Goal: Information Seeking & Learning: Learn about a topic

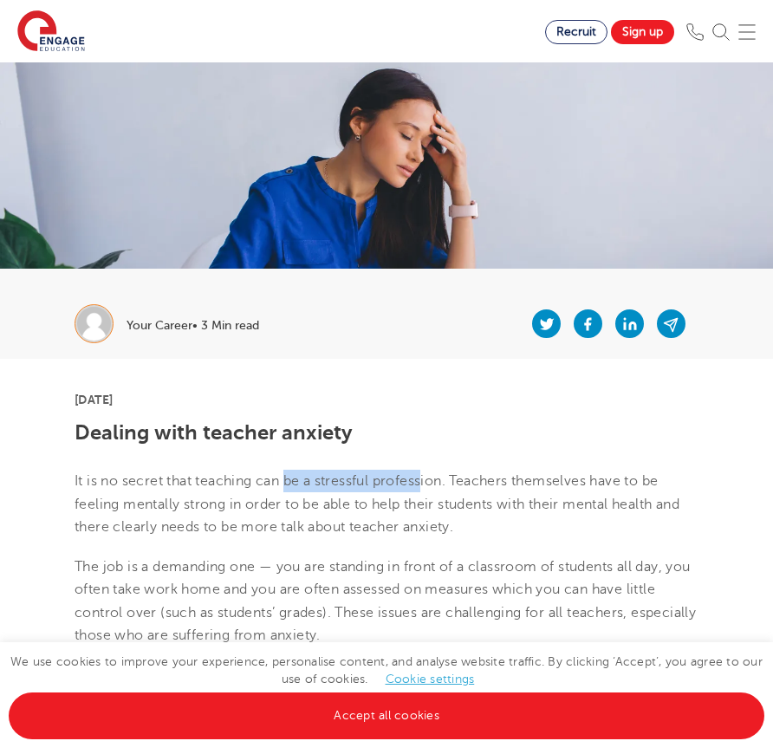
drag, startPoint x: 292, startPoint y: 490, endPoint x: 428, endPoint y: 472, distance: 137.2
click at [428, 472] on p "It is no secret that teaching can be a stressful profession. Teachers themselve…" at bounding box center [387, 504] width 624 height 68
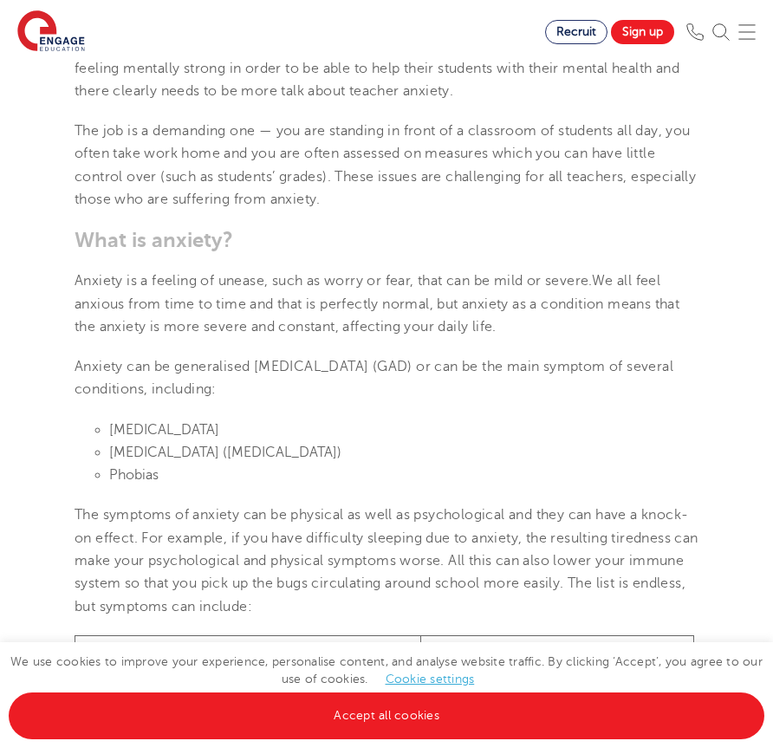
scroll to position [454, 0]
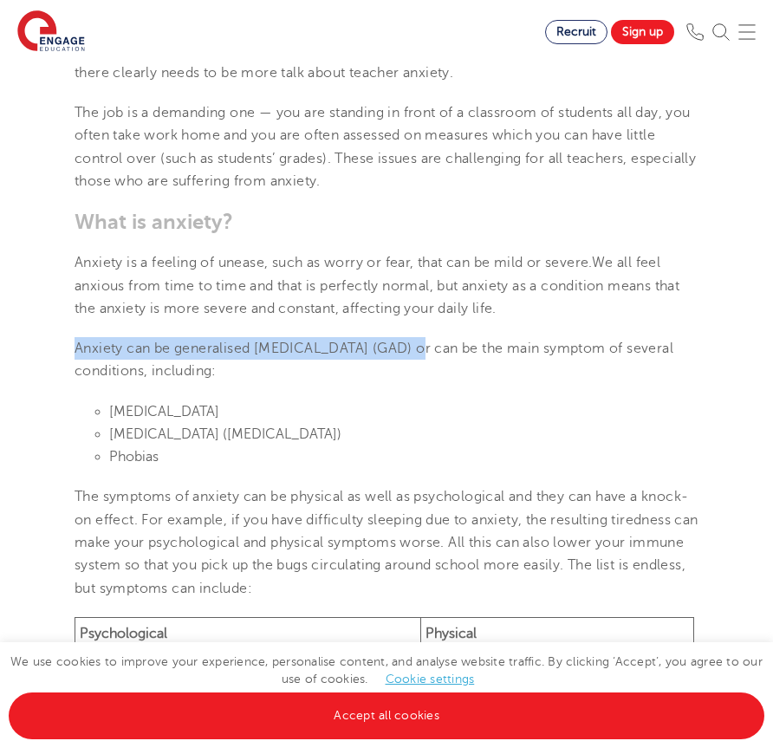
drag, startPoint x: 405, startPoint y: 350, endPoint x: 113, endPoint y: 337, distance: 292.2
click at [113, 337] on p "Anxiety can be generalised [MEDICAL_DATA] (GAD) or can be the main symptom of s…" at bounding box center [387, 360] width 624 height 46
copy span "Anxiety can be generalised [MEDICAL_DATA] (GAD)"
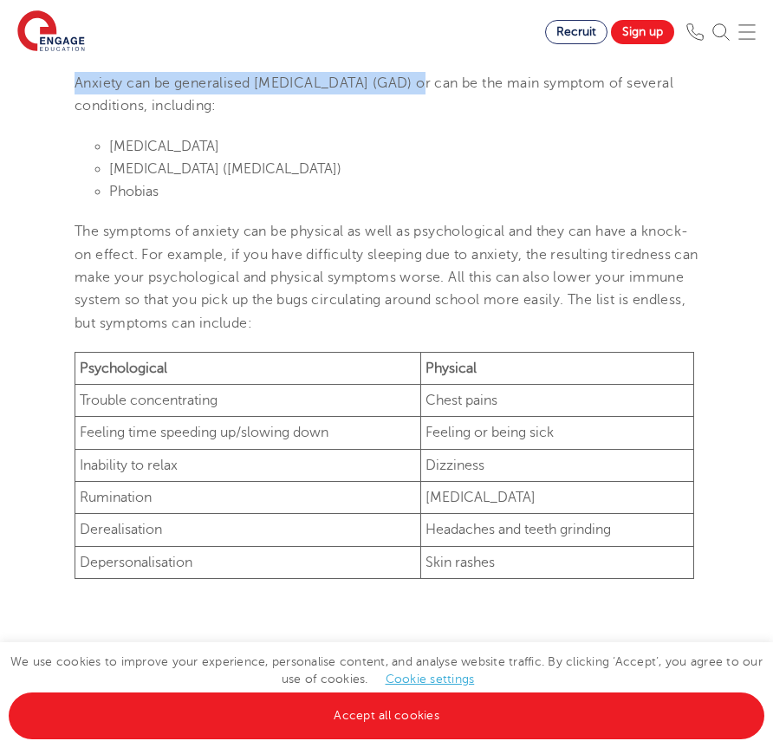
scroll to position [720, 0]
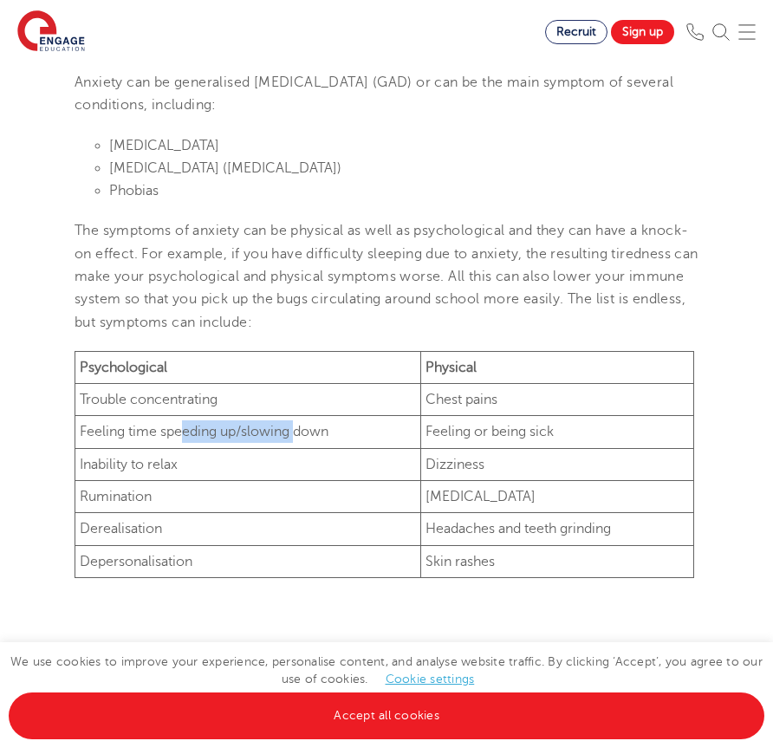
drag, startPoint x: 178, startPoint y: 430, endPoint x: 293, endPoint y: 428, distance: 114.4
click at [293, 428] on td "Feeling time speeding up/slowing down" at bounding box center [248, 432] width 346 height 32
drag, startPoint x: 113, startPoint y: 472, endPoint x: 210, endPoint y: 464, distance: 96.5
click at [210, 464] on td "Inability to relax" at bounding box center [248, 464] width 346 height 32
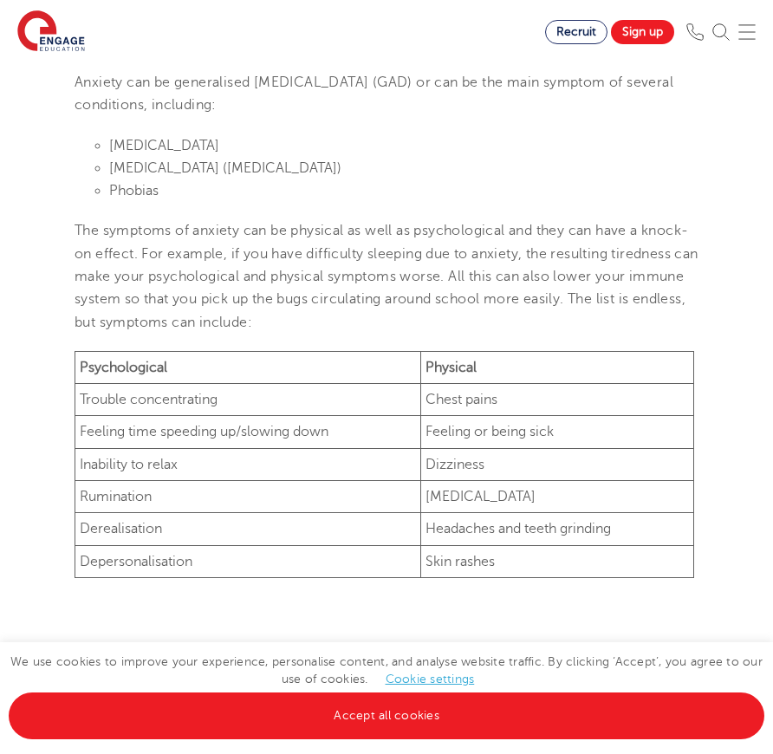
click at [210, 464] on td "Inability to relax" at bounding box center [248, 464] width 346 height 32
drag, startPoint x: 71, startPoint y: 491, endPoint x: 155, endPoint y: 491, distance: 84.0
click at [155, 491] on td "Rumination" at bounding box center [248, 497] width 346 height 32
drag, startPoint x: 146, startPoint y: 522, endPoint x: 226, endPoint y: 526, distance: 80.7
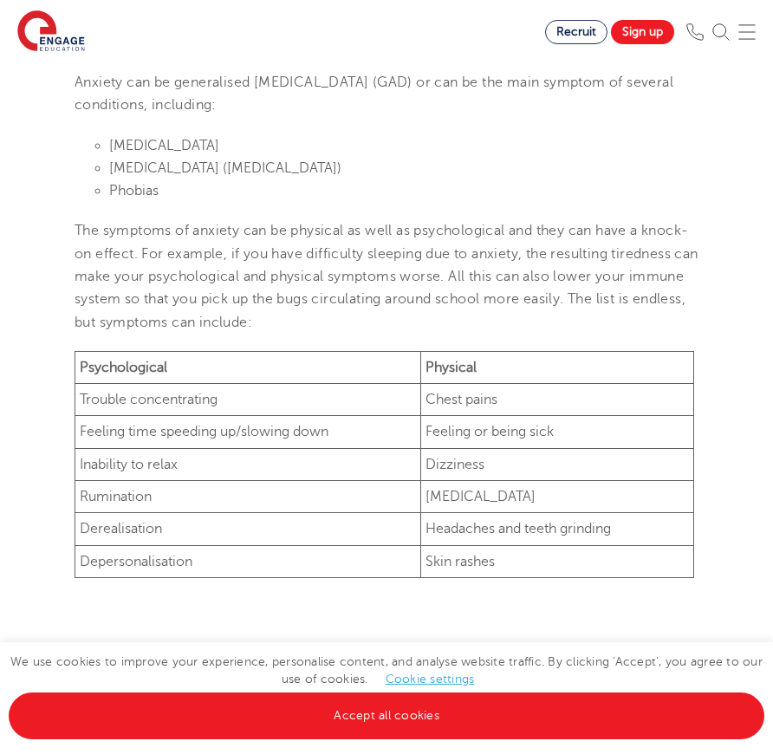
click at [226, 526] on td "Derealisation" at bounding box center [248, 529] width 346 height 32
drag, startPoint x: 119, startPoint y: 462, endPoint x: 209, endPoint y: 462, distance: 90.1
click at [209, 462] on td "Inability to relax" at bounding box center [248, 464] width 346 height 32
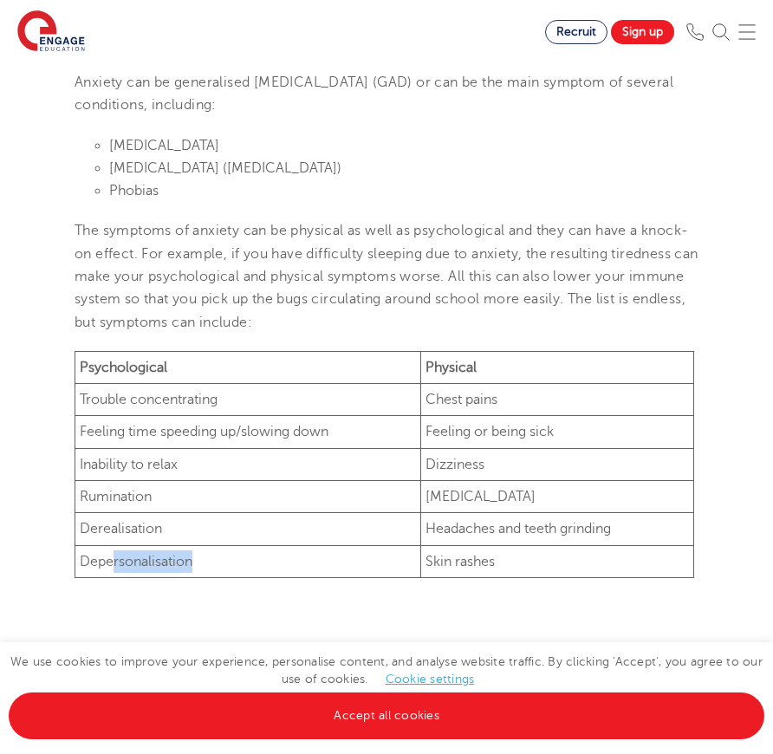
drag, startPoint x: 115, startPoint y: 556, endPoint x: 221, endPoint y: 553, distance: 105.7
click at [210, 553] on td "Depersonalisation" at bounding box center [248, 561] width 346 height 32
click at [221, 553] on td "Depersonalisation" at bounding box center [248, 561] width 346 height 32
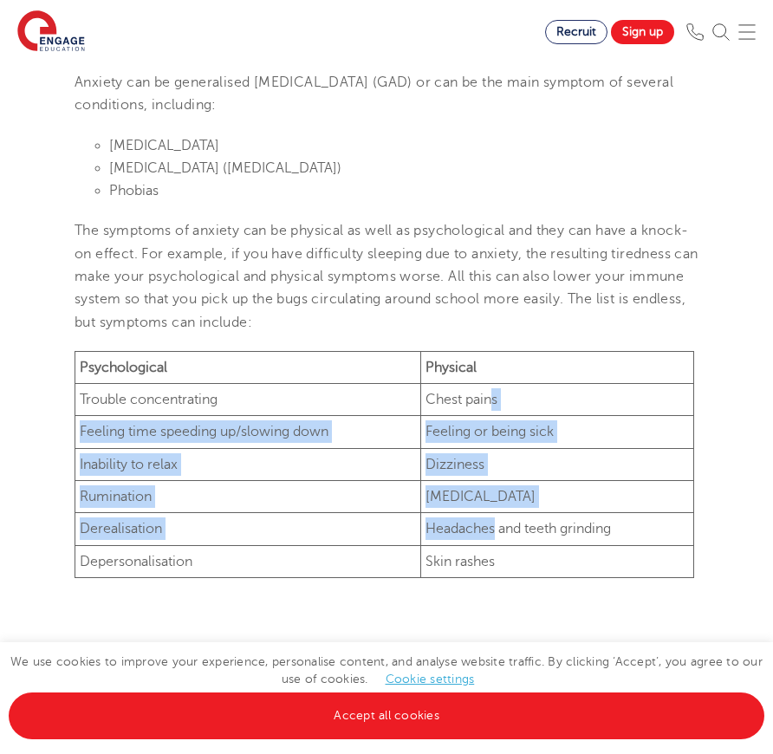
drag, startPoint x: 488, startPoint y: 390, endPoint x: 492, endPoint y: 530, distance: 140.4
click at [492, 530] on tbody "Psychological Physical Trouble concentrating Chest pains Feeling time speeding …" at bounding box center [384, 464] width 619 height 226
click at [492, 530] on td "Headaches and teeth grinding" at bounding box center [556, 529] width 273 height 32
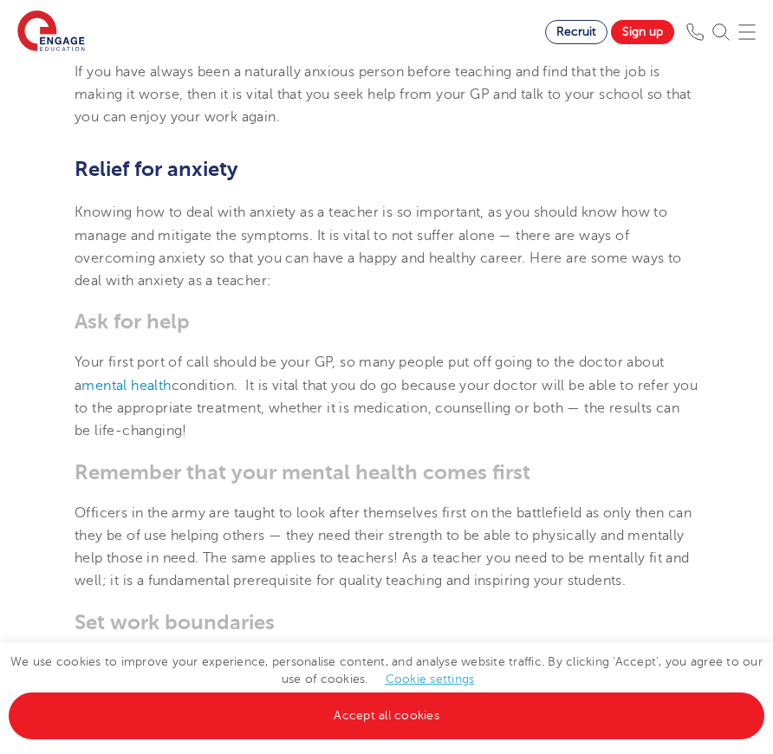
scroll to position [1681, 0]
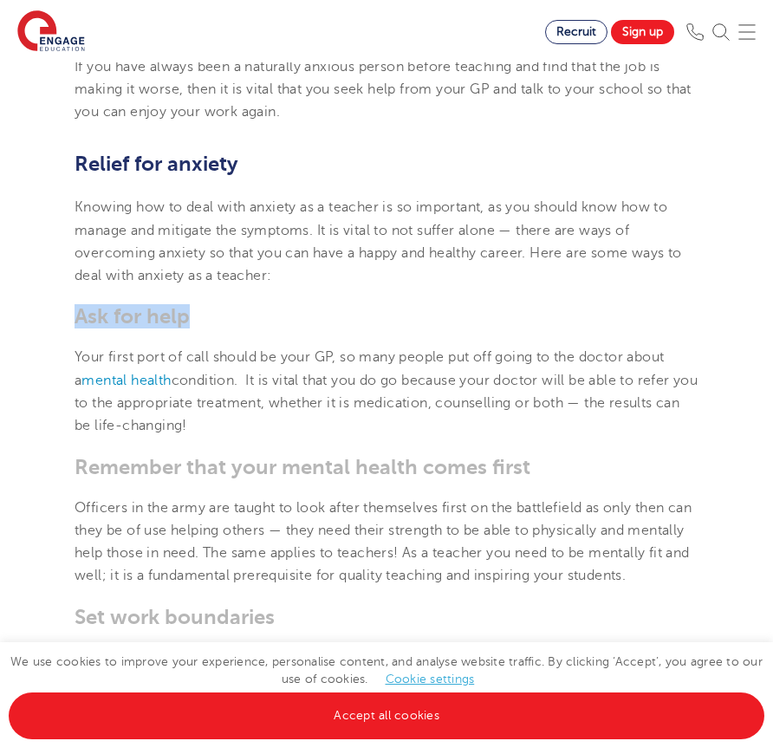
drag, startPoint x: 428, startPoint y: 300, endPoint x: 425, endPoint y: 321, distance: 21.8
click at [426, 369] on p "Your first port of call should be your GP, so many people put off going to the …" at bounding box center [387, 391] width 624 height 91
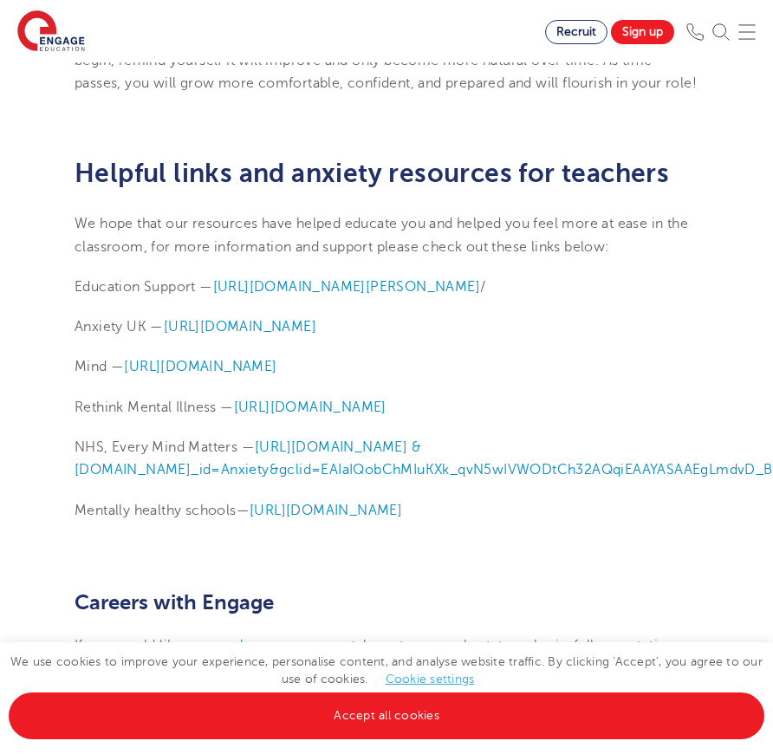
scroll to position [4847, 0]
